Goal: Information Seeking & Learning: Learn about a topic

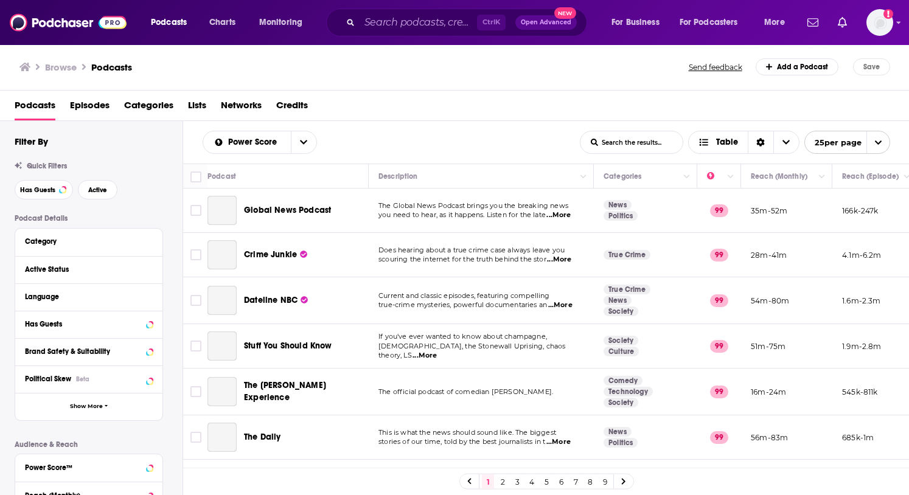
scroll to position [686, 0]
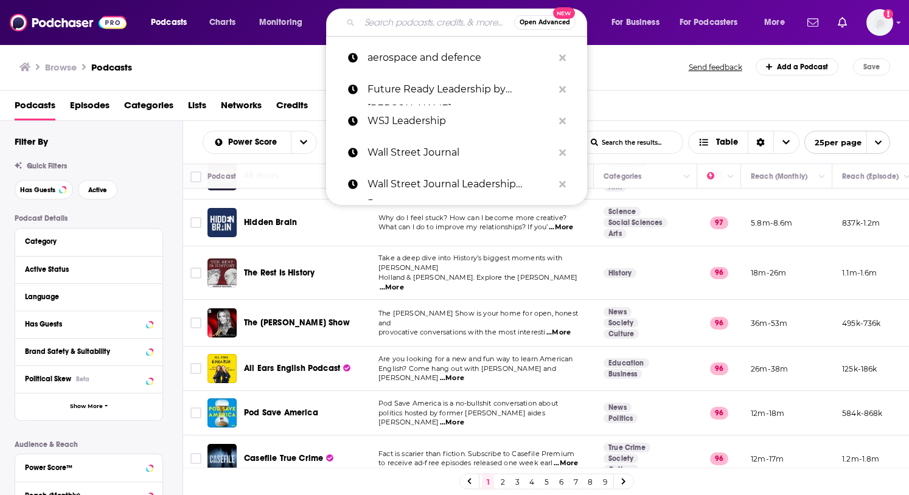
click at [383, 24] on input "Search podcasts, credits, & more..." at bounding box center [436, 22] width 154 height 19
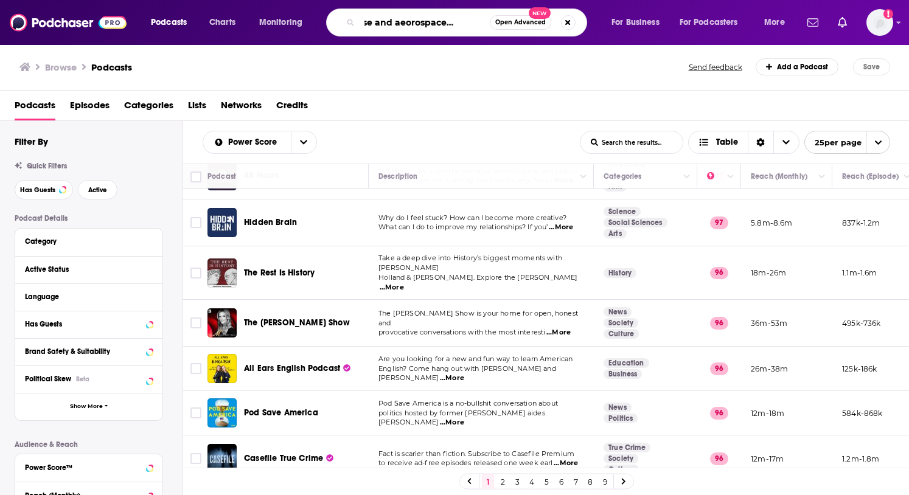
type input "defense and aeorospace podcast"
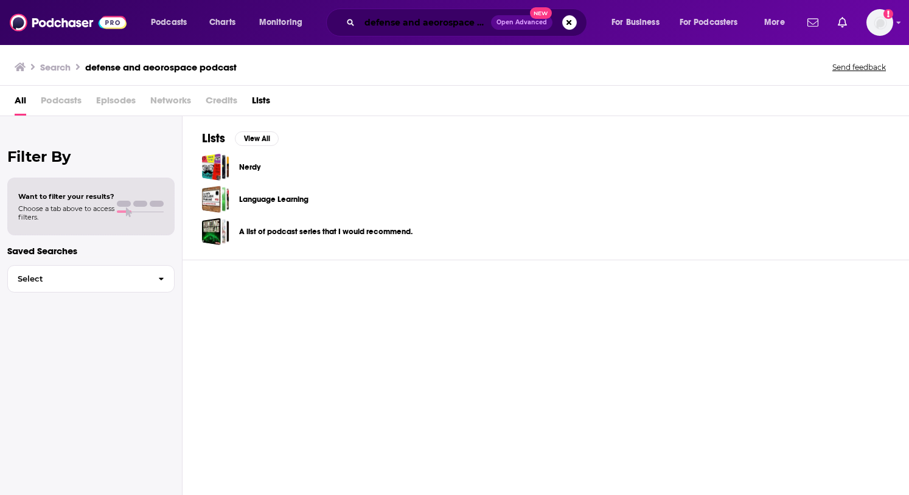
click at [367, 26] on input "defense and aeorospace podcast" at bounding box center [424, 22] width 131 height 19
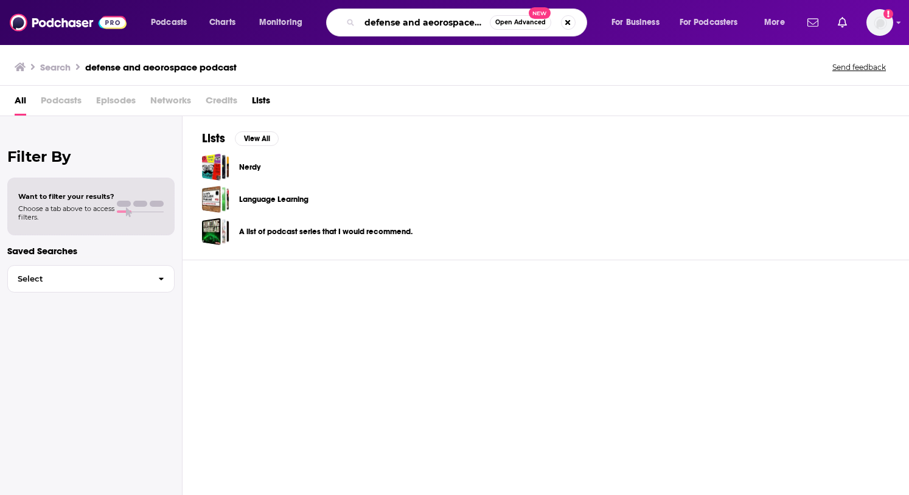
scroll to position [0, 30]
drag, startPoint x: 361, startPoint y: 23, endPoint x: 532, endPoint y: 33, distance: 170.6
click at [532, 33] on div "defense and aeorospace podcast Open Advanced New" at bounding box center [456, 23] width 261 height 28
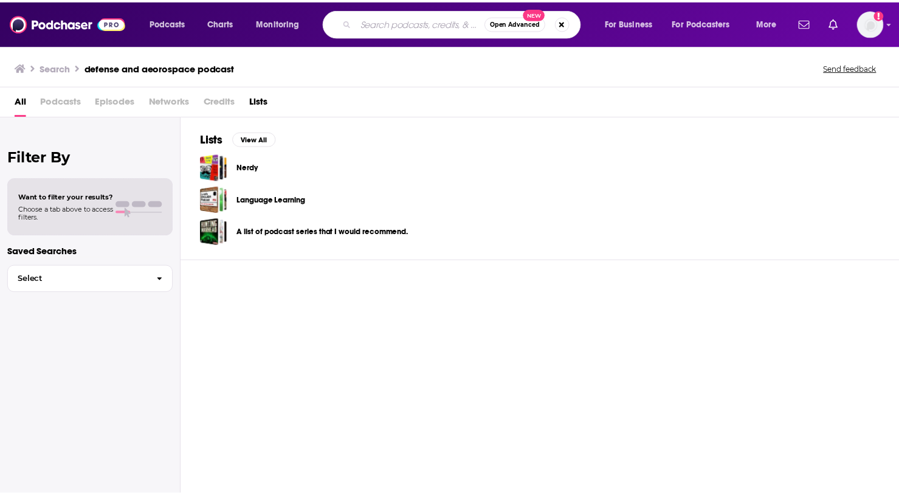
scroll to position [0, 0]
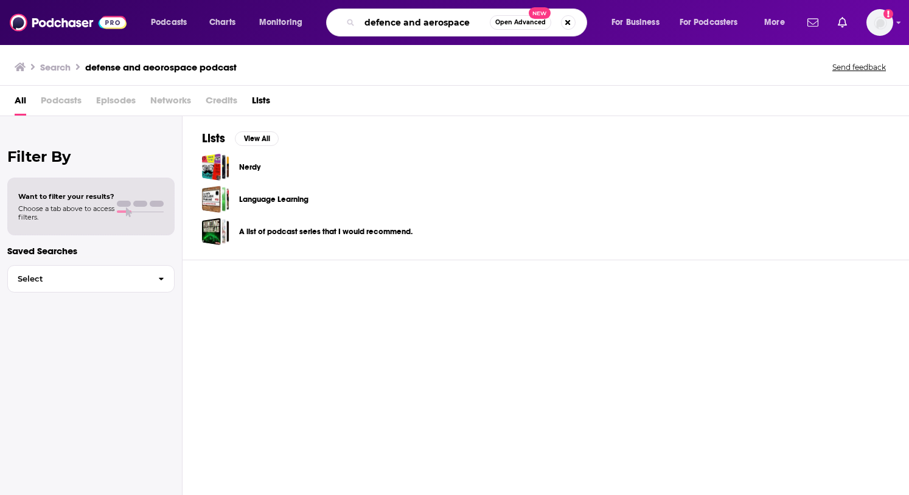
type input "defence and aerospace"
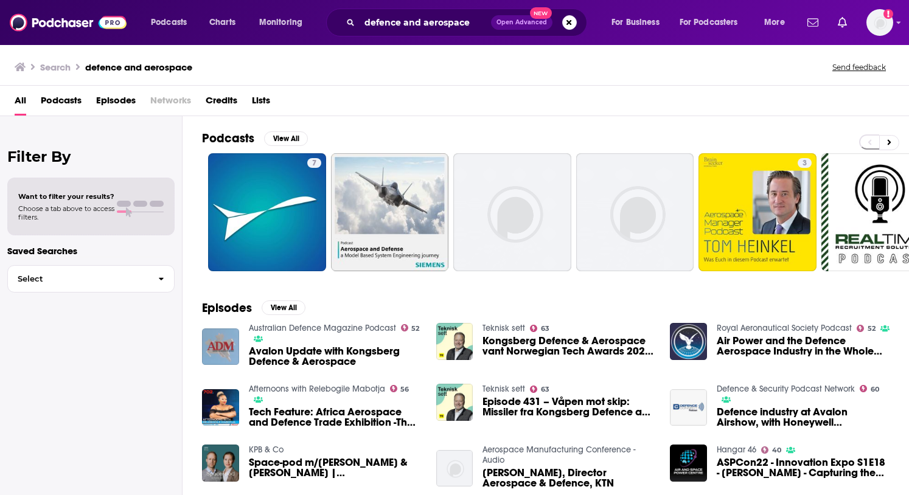
click at [772, 349] on span "Air Power and the Defence Aerospace Industry in the Whole Force Era" at bounding box center [802, 346] width 173 height 21
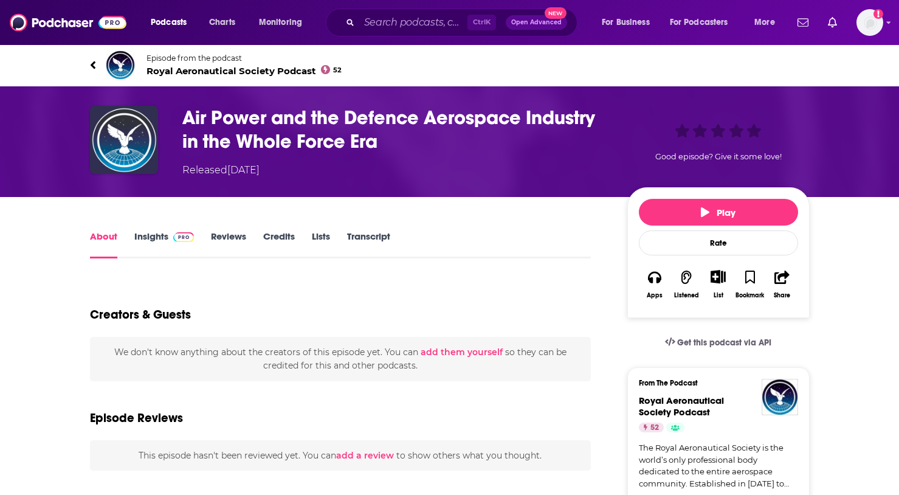
click at [148, 238] on link "Insights" at bounding box center [164, 244] width 60 height 28
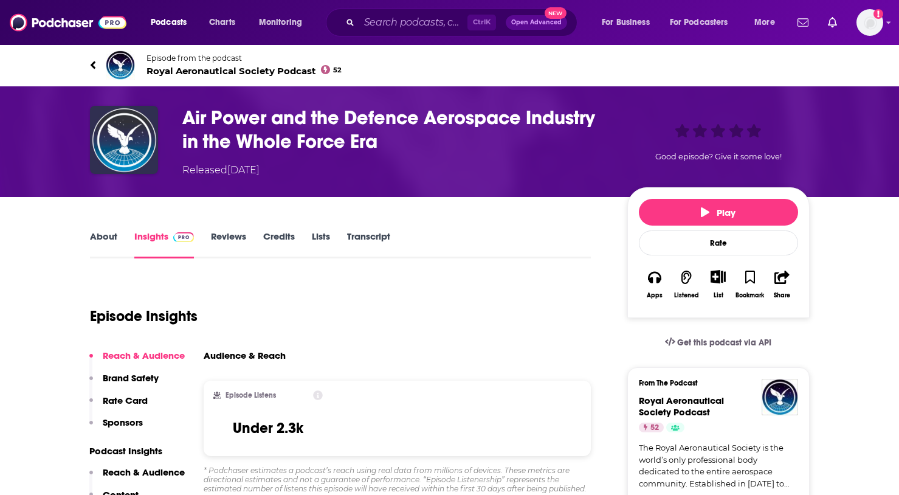
click at [103, 234] on link "About" at bounding box center [103, 244] width 27 height 28
